Goal: Transaction & Acquisition: Book appointment/travel/reservation

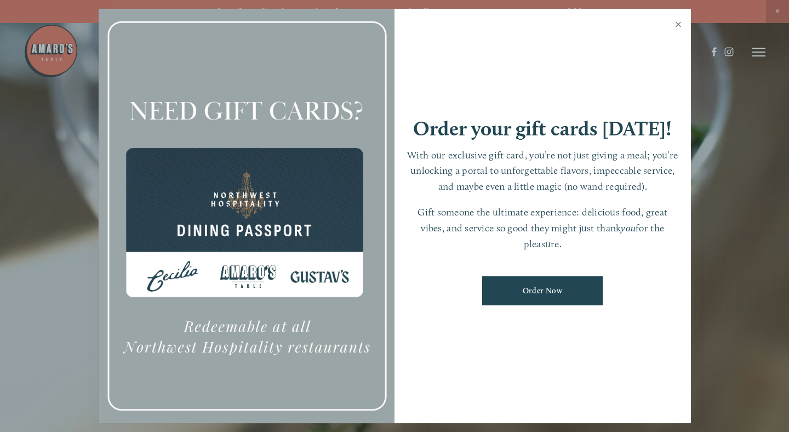
click at [680, 21] on link "Close" at bounding box center [678, 25] width 21 height 31
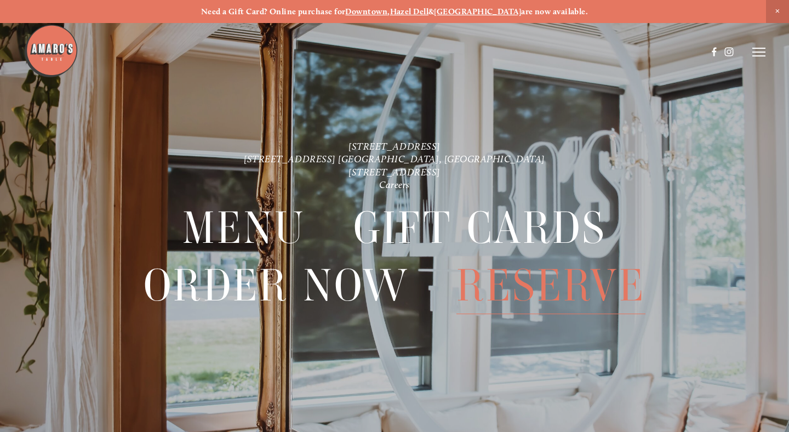
click at [519, 283] on span "Reserve" at bounding box center [550, 285] width 188 height 57
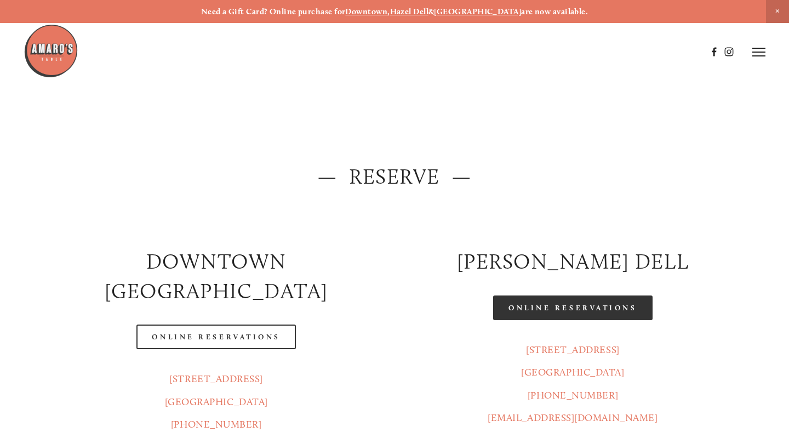
click at [562, 307] on link "Online Reservations" at bounding box center [572, 307] width 159 height 25
